Goal: Check status: Check status

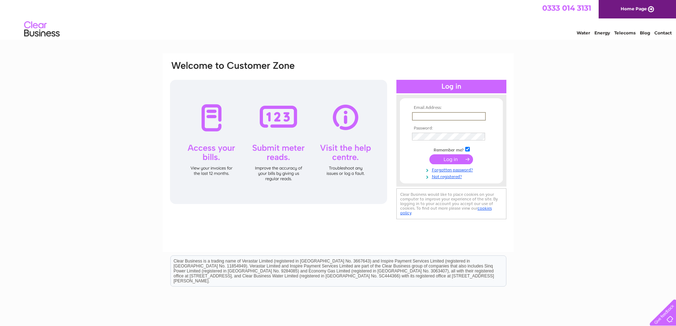
click at [427, 113] on input "text" at bounding box center [449, 116] width 74 height 9
type input "info@adscomponents.co.uk"
click at [445, 160] on input "submit" at bounding box center [452, 159] width 44 height 10
click at [448, 159] on input "submit" at bounding box center [452, 159] width 44 height 10
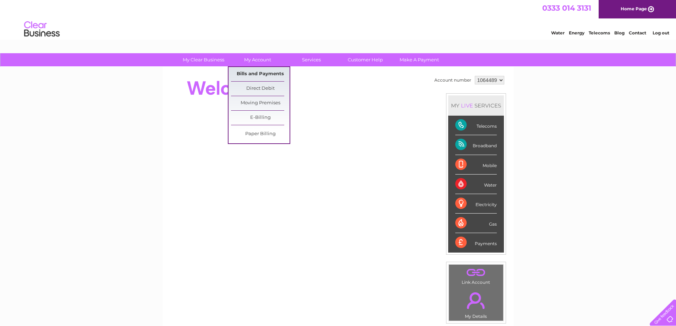
click at [255, 74] on link "Bills and Payments" at bounding box center [260, 74] width 59 height 14
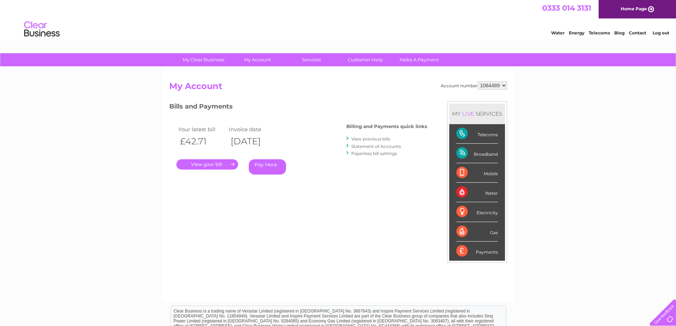
click at [214, 164] on link "." at bounding box center [207, 164] width 62 height 10
